Goal: Check status: Check status

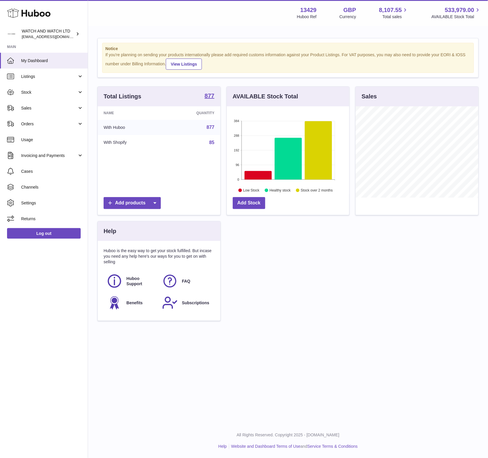
scroll to position [91, 123]
click at [43, 60] on span "My Dashboard" at bounding box center [52, 61] width 62 height 6
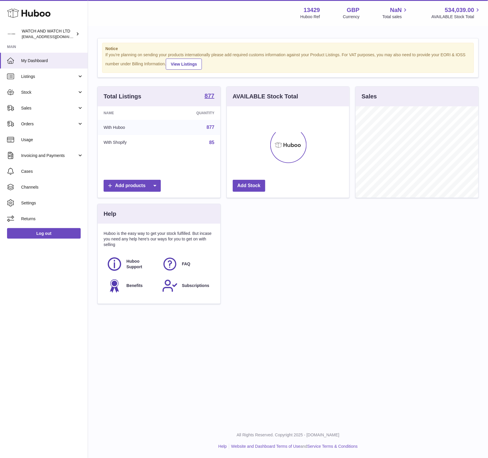
scroll to position [91, 123]
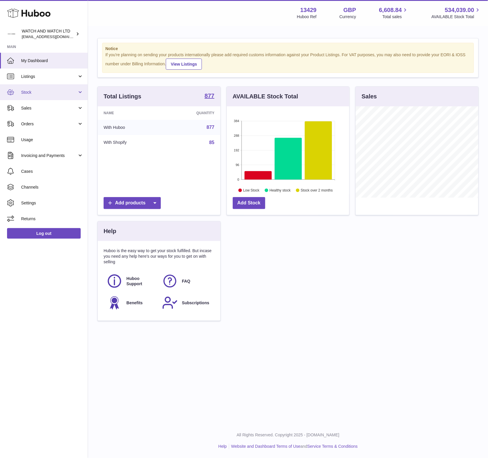
click at [49, 94] on span "Stock" at bounding box center [49, 93] width 56 height 6
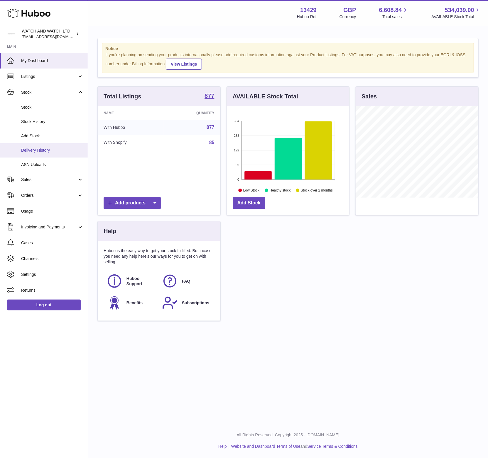
click at [50, 148] on span "Delivery History" at bounding box center [52, 151] width 62 height 6
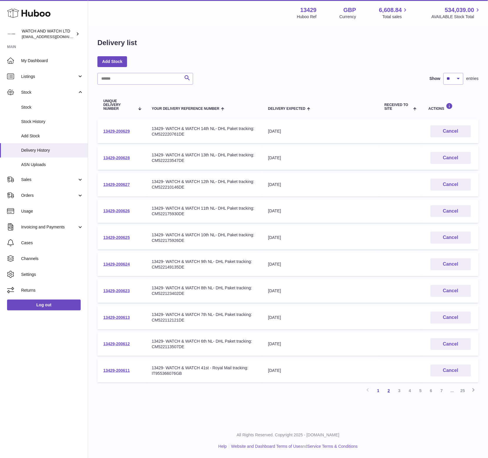
click at [386, 388] on link "2" at bounding box center [388, 391] width 11 height 11
click at [398, 390] on link "3" at bounding box center [399, 391] width 11 height 11
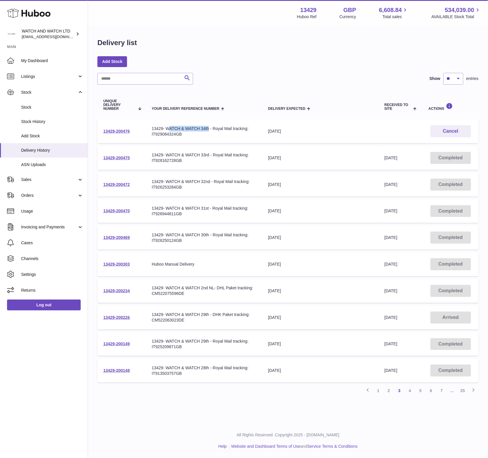
drag, startPoint x: 171, startPoint y: 128, endPoint x: 208, endPoint y: 127, distance: 37.5
click at [208, 127] on div "13429- WATCH & WATCH 34th - Royal Mail tracking: IT929084324GB" at bounding box center [204, 131] width 105 height 11
click at [164, 132] on div "13429- WATCH & WATCH 34th - Royal Mail tracking: IT929084324GB" at bounding box center [204, 131] width 105 height 11
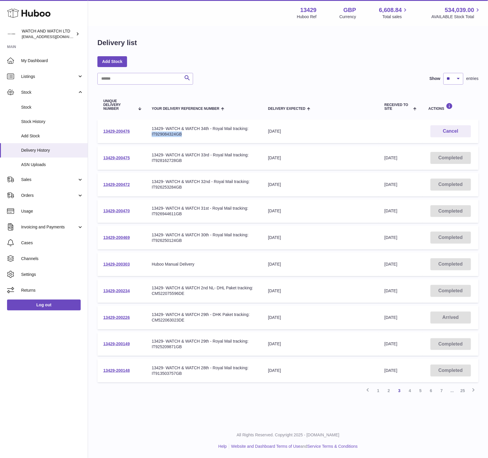
copy div "IT929084324GB"
click at [364, 52] on div "Delivery list Add Stock Search Show ** ** ** *** entries Unique Delivery Number…" at bounding box center [288, 219] width 400 height 386
click at [169, 320] on div "13429- WATCH & WATCH 29th - DHK Paket tracking: CM522063023DE" at bounding box center [204, 317] width 105 height 11
copy div "CM522063023DE"
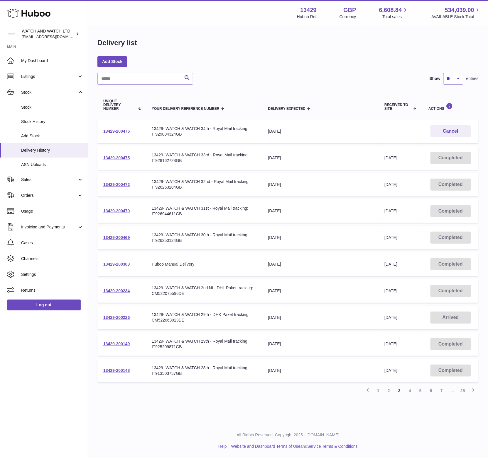
click at [210, 293] on div "13429- WATCH & WATCH 2nd NL- DHL Paket tracking: CM522075596DE" at bounding box center [204, 291] width 105 height 11
click at [35, 66] on link "My Dashboard" at bounding box center [44, 61] width 88 height 16
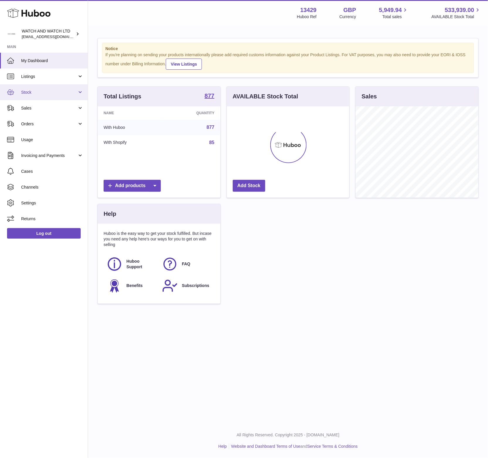
scroll to position [91, 123]
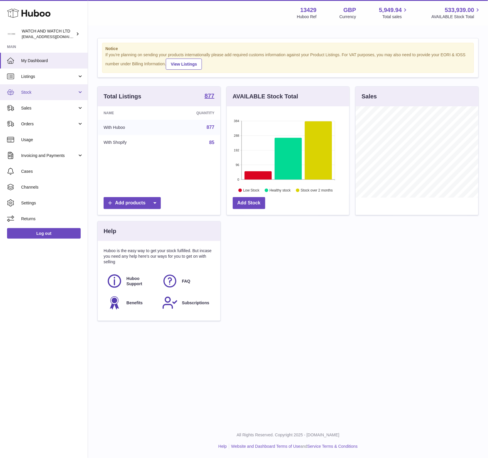
click at [40, 97] on link "Stock" at bounding box center [44, 92] width 88 height 16
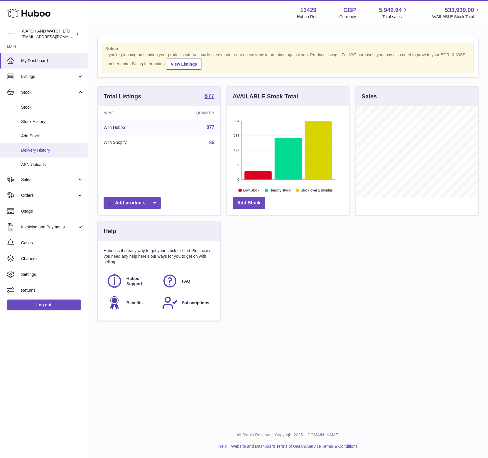
click at [54, 148] on span "Delivery History" at bounding box center [52, 151] width 62 height 6
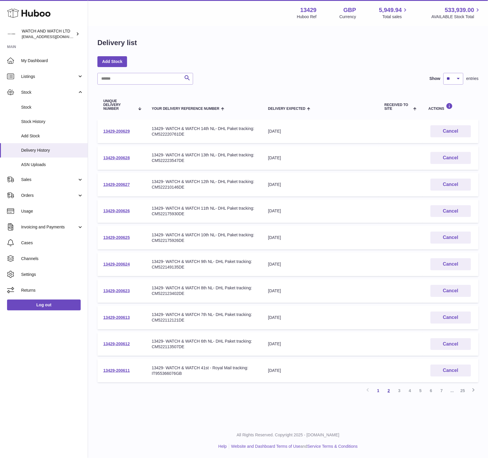
click at [389, 390] on link "2" at bounding box center [388, 391] width 11 height 11
click at [398, 389] on link "3" at bounding box center [399, 391] width 11 height 11
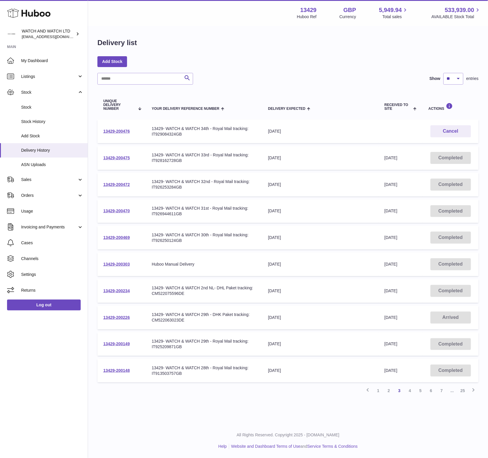
click at [173, 132] on div "13429- WATCH & WATCH 34th - Royal Mail tracking: IT929084324GB" at bounding box center [204, 131] width 105 height 11
copy div "IT929084324GB"
click at [387, 390] on link "2" at bounding box center [388, 391] width 11 height 11
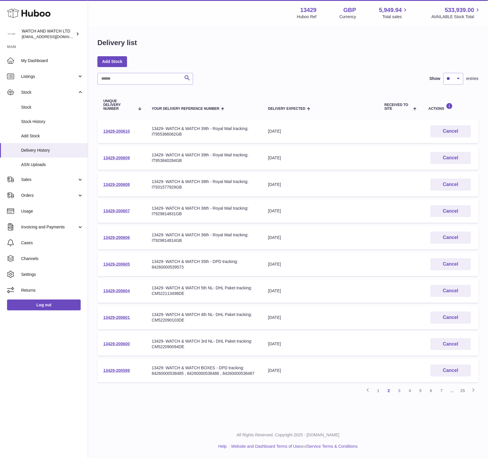
click at [167, 268] on div "13429- WATCH & WATCH 35th - DPD tracking: 84260000539573" at bounding box center [204, 264] width 105 height 11
copy div "84260000539573"
click at [172, 240] on div "13429- WATCH & WATCH 36th - Royal Mail tracking: IT929814814GB" at bounding box center [204, 237] width 105 height 11
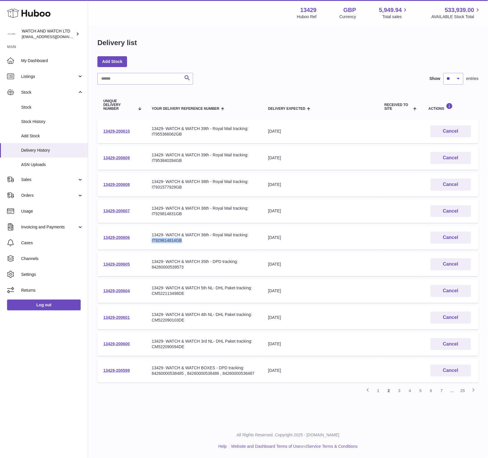
click at [172, 241] on div "13429- WATCH & WATCH 36th - Royal Mail tracking: IT929814814GB" at bounding box center [204, 237] width 105 height 11
click at [172, 240] on div "13429- WATCH & WATCH 36th - Royal Mail tracking: IT929814814GB" at bounding box center [204, 237] width 105 height 11
click at [171, 215] on div "13429- WATCH & WATCH 36th - Royal Mail tracking: IT929814831GB" at bounding box center [204, 211] width 105 height 11
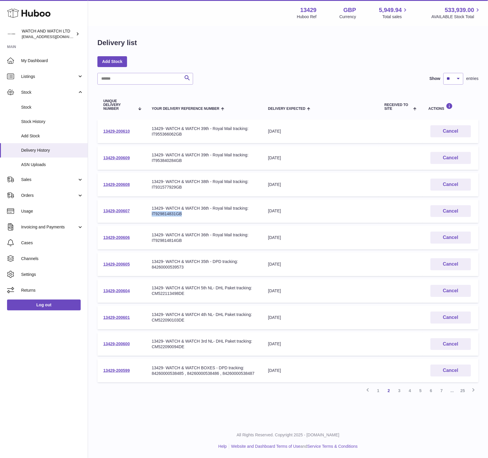
click at [171, 215] on div "13429- WATCH & WATCH 36th - Royal Mail tracking: IT929814831GB" at bounding box center [204, 211] width 105 height 11
copy div "IT929814831GB"
click at [194, 190] on td "Your Delivery Reference Number 13429- WATCH & WATCH 38th - Royal Mail tracking:…" at bounding box center [204, 185] width 116 height 24
click at [59, 58] on span "My Dashboard" at bounding box center [52, 61] width 62 height 6
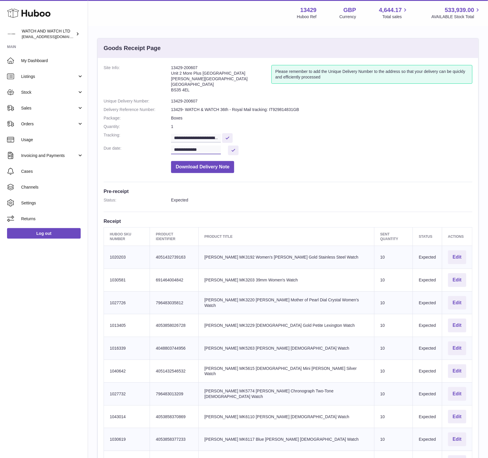
click at [211, 148] on input "**********" at bounding box center [196, 150] width 50 height 9
click at [190, 217] on span "23" at bounding box center [192, 219] width 11 height 11
type input "**********"
click at [230, 152] on button at bounding box center [233, 150] width 11 height 10
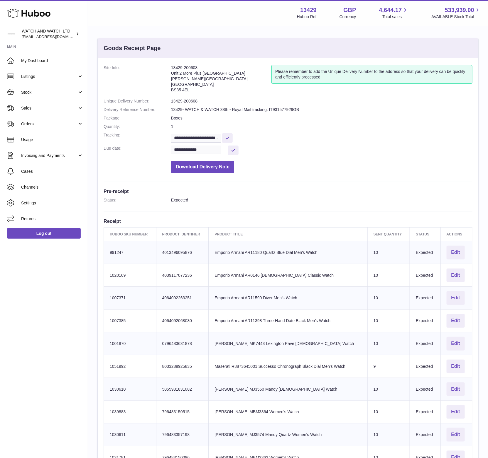
click at [282, 108] on dd "13429- WATCH & WATCH 38th - Royal Mail tracking: IT931577929GB" at bounding box center [321, 110] width 301 height 6
click at [283, 108] on dd "13429- WATCH & WATCH 38th - Royal Mail tracking: IT931577929GB" at bounding box center [321, 110] width 301 height 6
copy dd "IT931577929GB"
click at [381, 133] on dd "**********" at bounding box center [321, 138] width 301 height 10
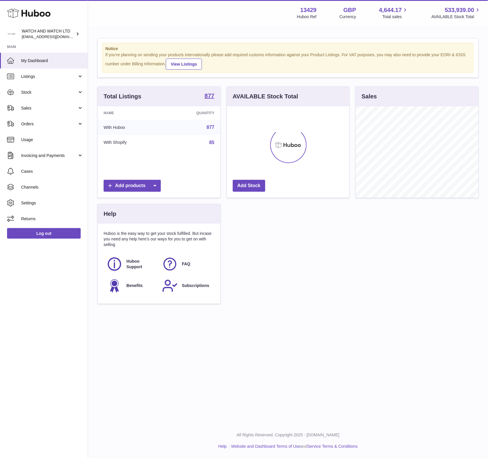
scroll to position [91, 123]
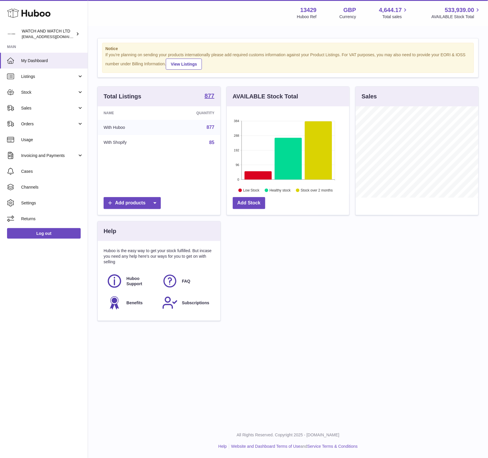
click at [277, 94] on h3 "AVAILABLE Stock Total" at bounding box center [264, 97] width 65 height 8
click at [272, 52] on div "If you're planning on sending your products internationally please add required…" at bounding box center [287, 61] width 365 height 18
click at [272, 53] on div "If you're planning on sending your products internationally please add required…" at bounding box center [287, 61] width 365 height 18
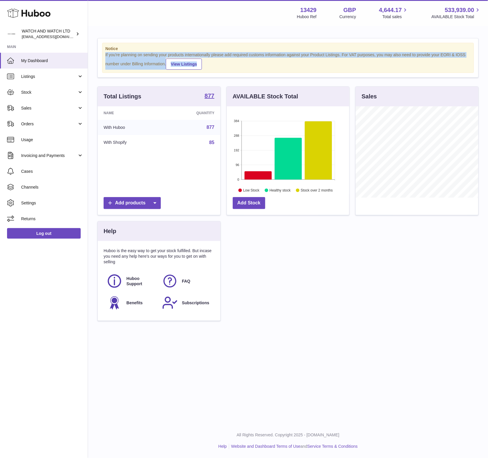
drag, startPoint x: 272, startPoint y: 52, endPoint x: 259, endPoint y: 52, distance: 12.6
click at [272, 52] on div "If you're planning on sending your products internationally please add required…" at bounding box center [287, 61] width 365 height 18
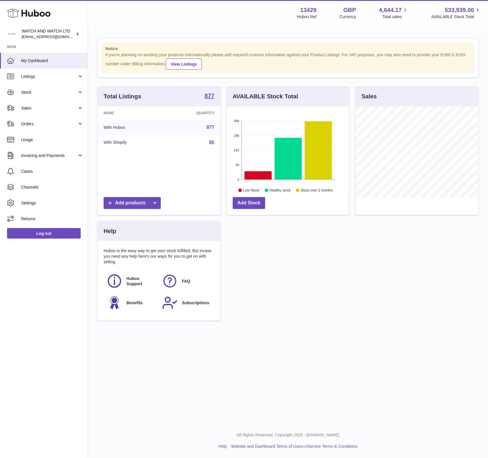
drag, startPoint x: 257, startPoint y: 51, endPoint x: 250, endPoint y: 49, distance: 6.9
click at [256, 51] on strong "Notice" at bounding box center [287, 49] width 365 height 6
drag, startPoint x: 45, startPoint y: 108, endPoint x: 46, endPoint y: 116, distance: 8.1
click at [45, 108] on span "Sales" at bounding box center [49, 109] width 56 height 6
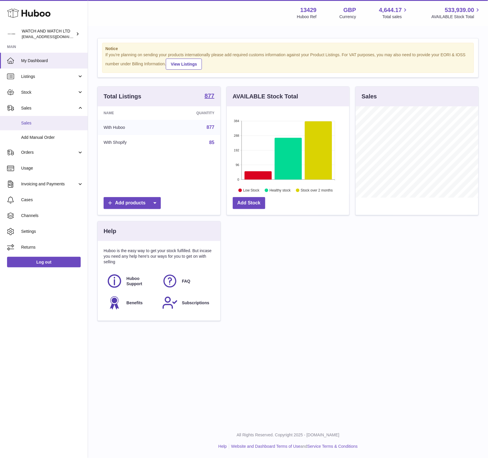
click at [48, 122] on span "Sales" at bounding box center [52, 123] width 62 height 6
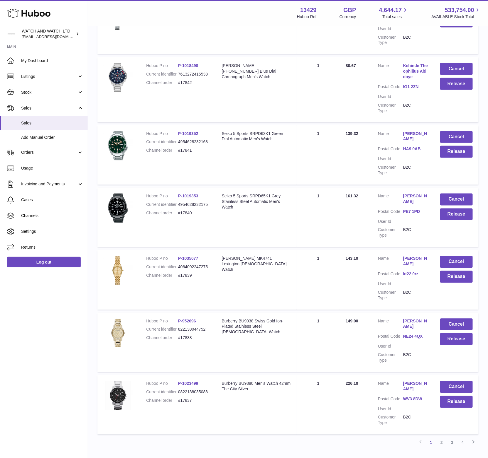
scroll to position [361, 0]
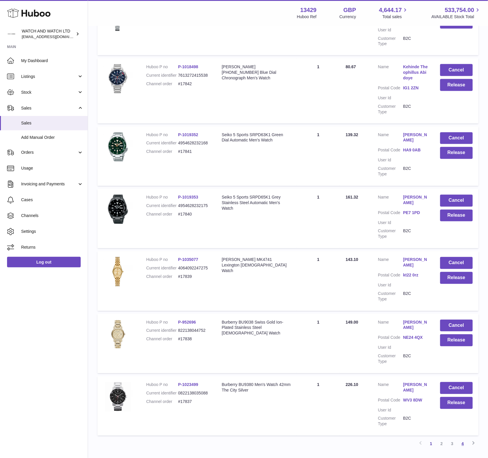
click at [465, 439] on link "4" at bounding box center [462, 444] width 11 height 11
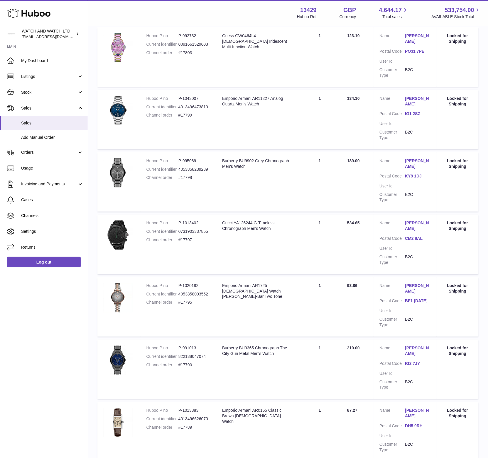
scroll to position [312, 0]
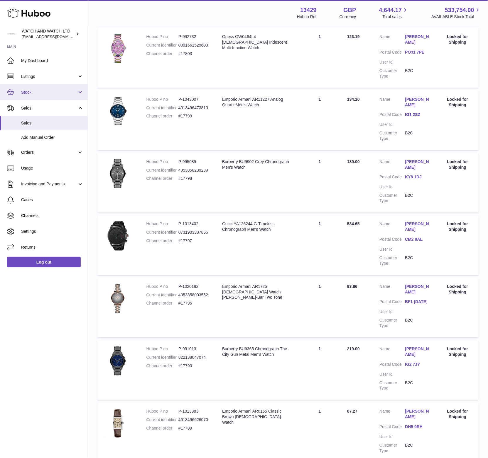
click at [47, 92] on span "Stock" at bounding box center [49, 93] width 56 height 6
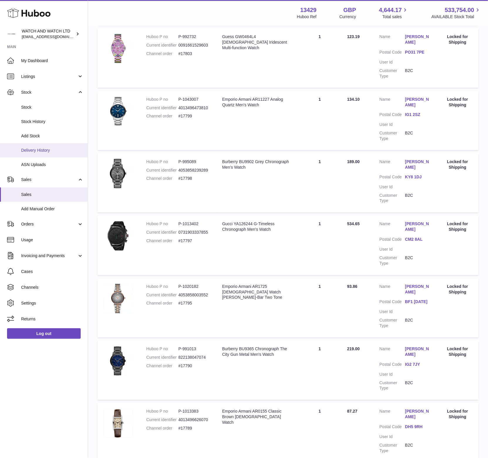
click at [40, 148] on span "Delivery History" at bounding box center [52, 151] width 62 height 6
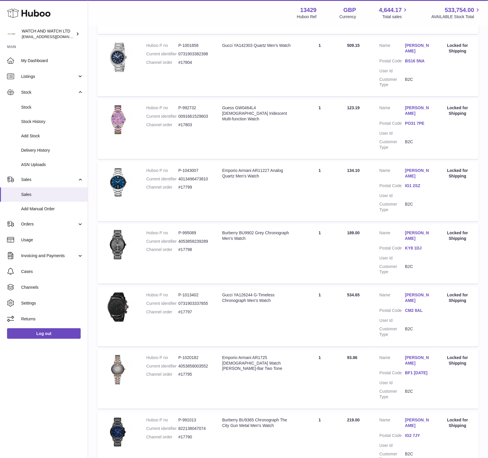
scroll to position [240, 0]
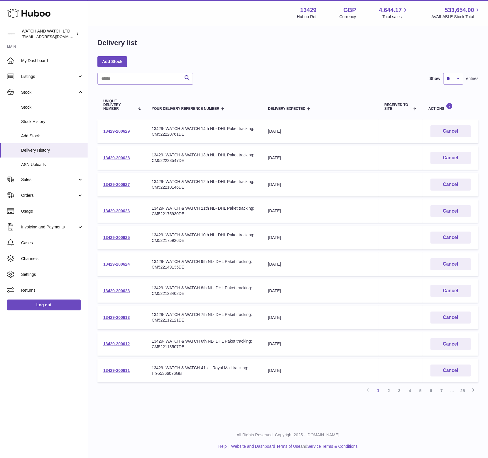
click at [173, 372] on div "13429- WATCH & WATCH 41st - Royal Mail tracking: IT955366076GB" at bounding box center [204, 371] width 105 height 11
click at [166, 346] on div "13429- WATCH & WATCH 6th NL- DHL Paket tracking: CM522113507DE" at bounding box center [204, 344] width 105 height 11
copy div "CM522113507DE"
